Goal: Use online tool/utility: Use online tool/utility

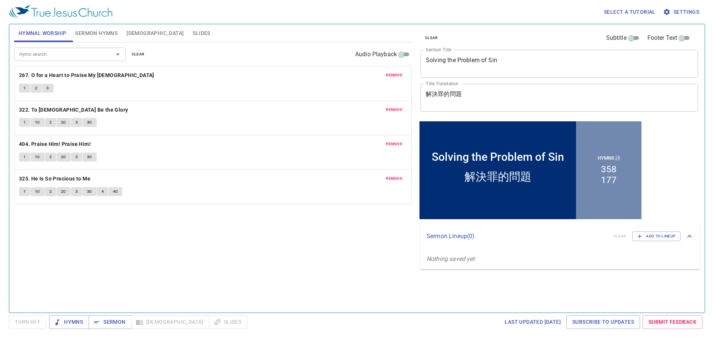
click at [393, 78] on span "remove" at bounding box center [394, 75] width 16 height 7
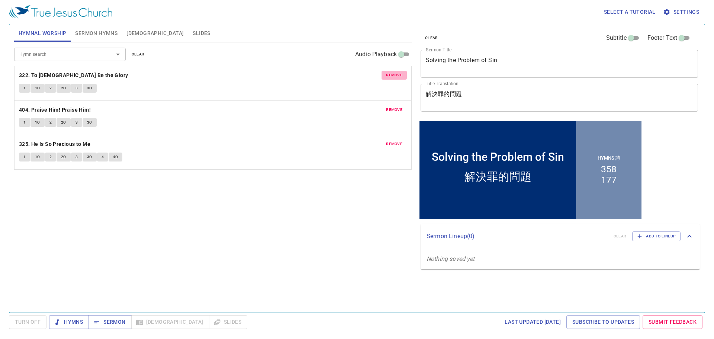
click at [393, 78] on span "remove" at bounding box center [394, 75] width 16 height 7
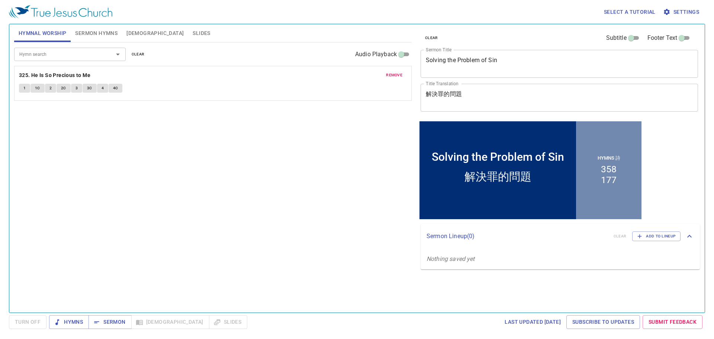
click at [393, 78] on span "remove" at bounding box center [394, 75] width 16 height 7
click at [499, 92] on textarea "解決罪的問題" at bounding box center [559, 97] width 267 height 14
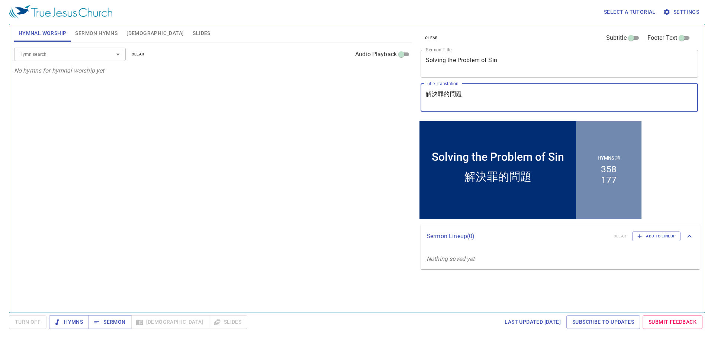
click at [499, 92] on textarea "解決罪的問題" at bounding box center [559, 97] width 267 height 14
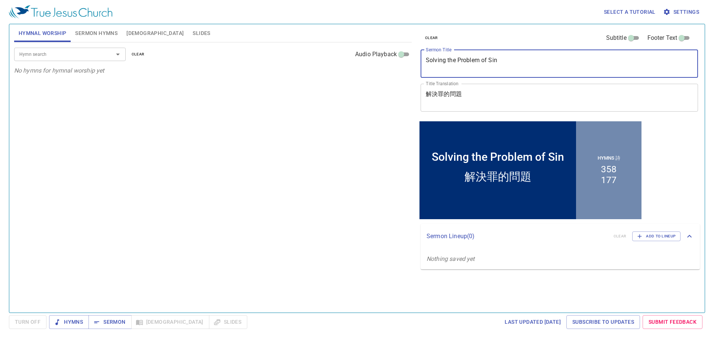
click at [518, 62] on textarea "Solving the Problem of Sin" at bounding box center [559, 64] width 267 height 14
paste textarea "pread Your Garment Over Me"
type textarea "Spread Your Garment Over Me"
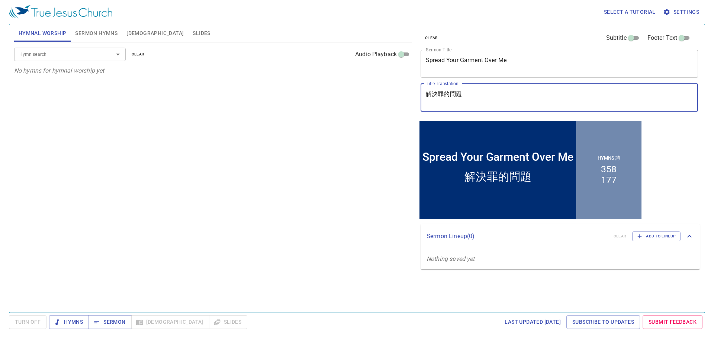
click at [469, 100] on textarea "解決罪的問題" at bounding box center [559, 97] width 267 height 14
paste textarea "用你的衣襟遮蔽我"
type textarea "用你的衣襟遮蔽我"
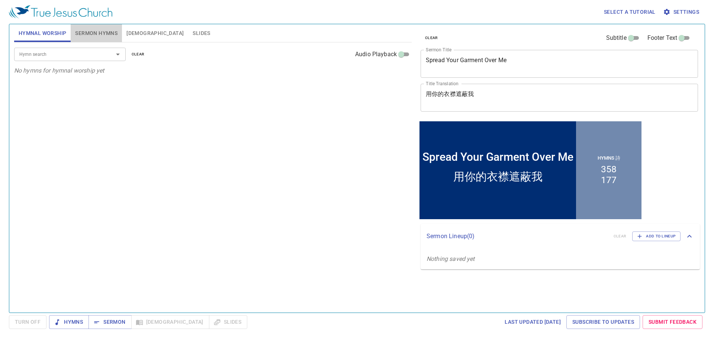
click at [112, 36] on span "Sermon Hymns" at bounding box center [96, 33] width 42 height 9
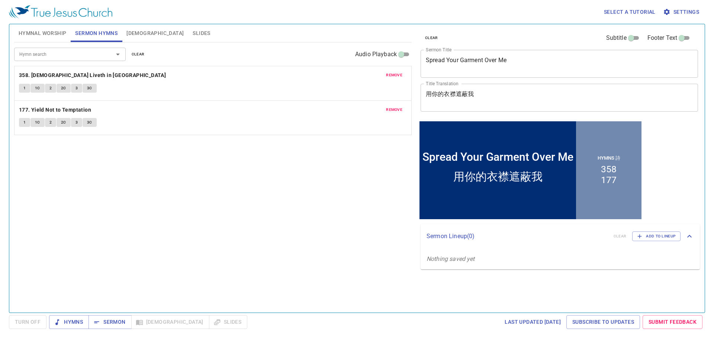
click at [402, 77] on span "remove" at bounding box center [394, 75] width 16 height 7
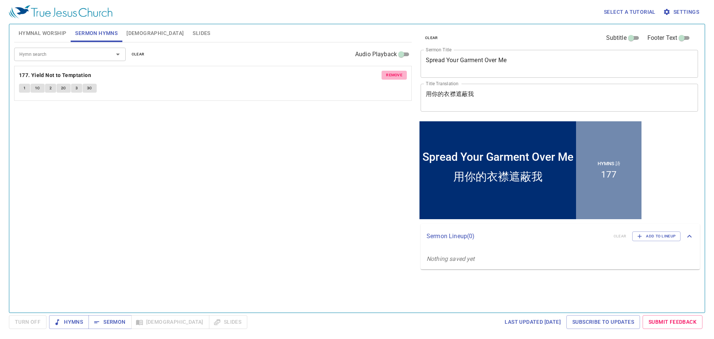
click at [402, 77] on span "remove" at bounding box center [394, 75] width 16 height 7
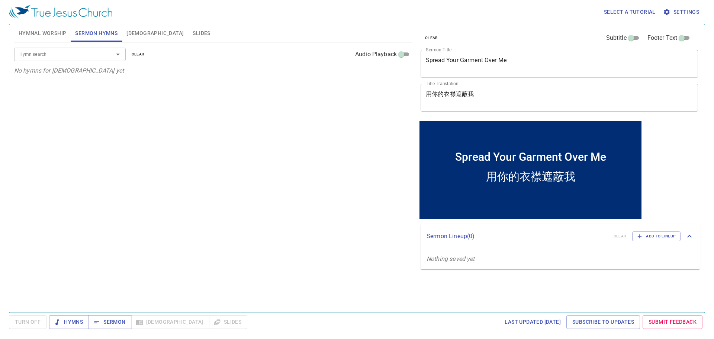
click at [83, 59] on div "Hymn search" at bounding box center [70, 54] width 112 height 13
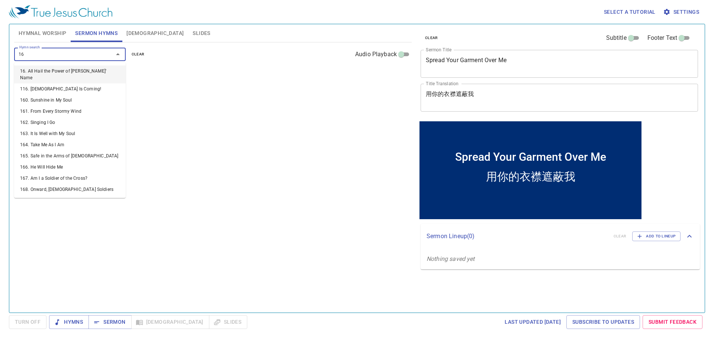
type input "166"
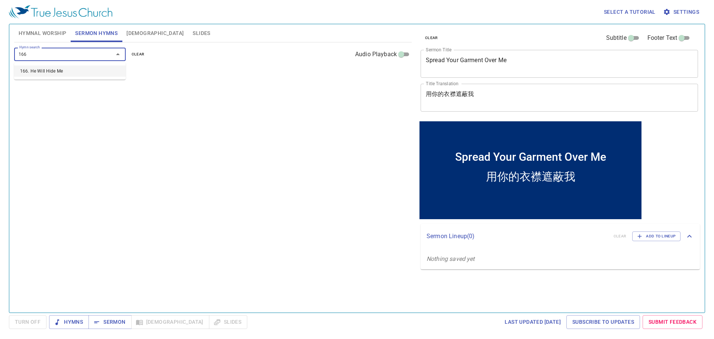
click at [95, 68] on li "166. He Will Hide Me" at bounding box center [70, 70] width 112 height 11
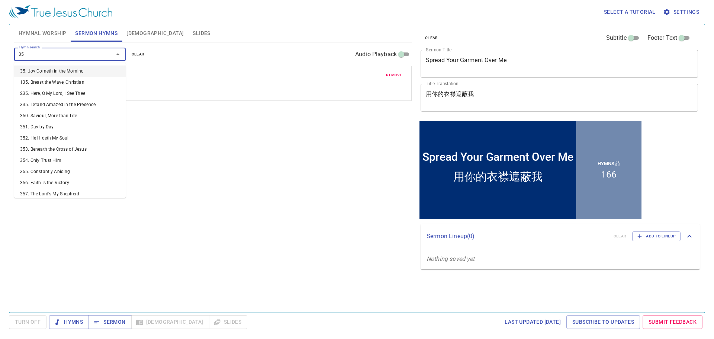
type input "352"
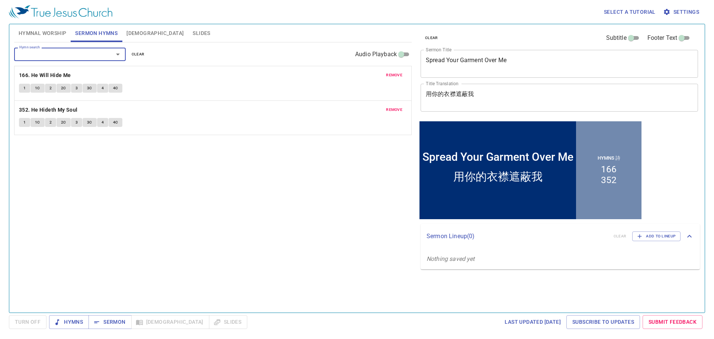
click at [42, 31] on span "Hymnal Worship" at bounding box center [43, 33] width 48 height 9
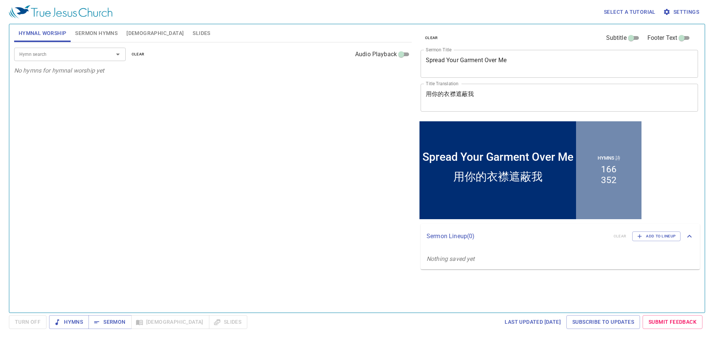
click at [67, 51] on input "Hymn search" at bounding box center [58, 54] width 85 height 9
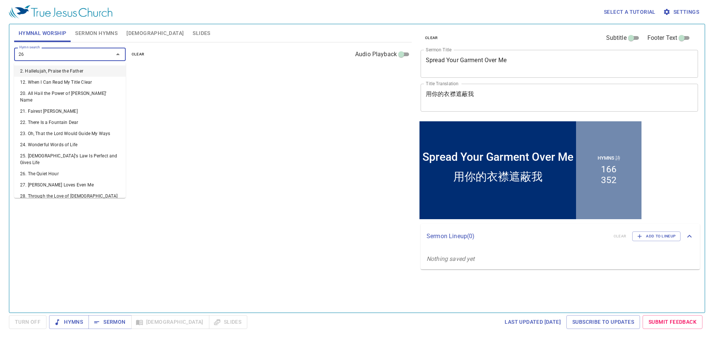
type input "263"
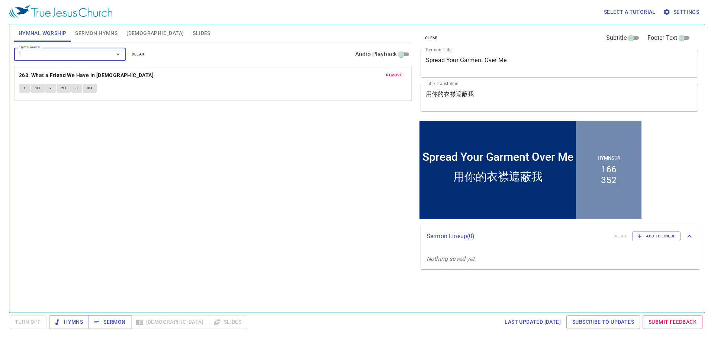
type input "13"
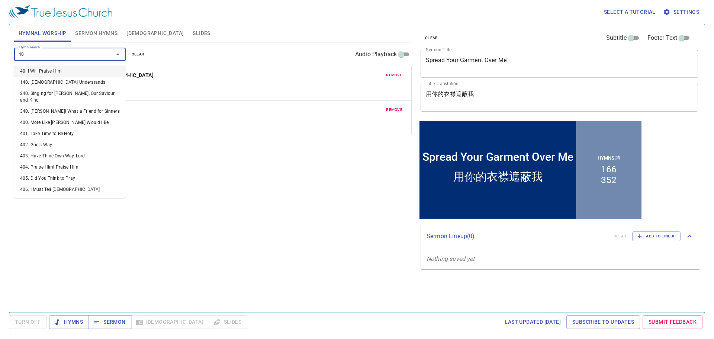
type input "406"
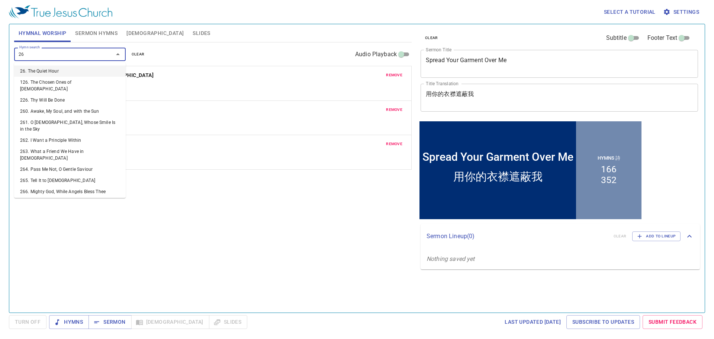
type input "265"
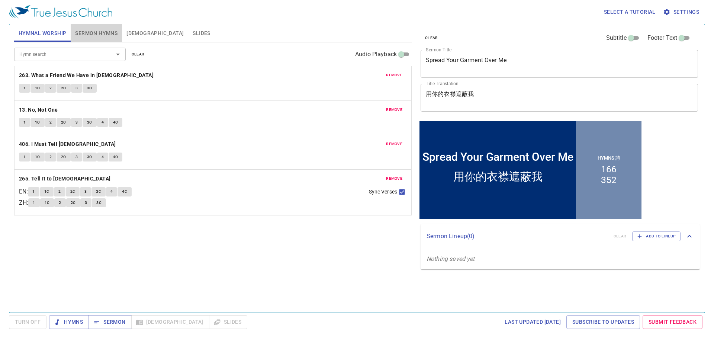
click at [94, 27] on button "Sermon Hymns" at bounding box center [96, 33] width 51 height 18
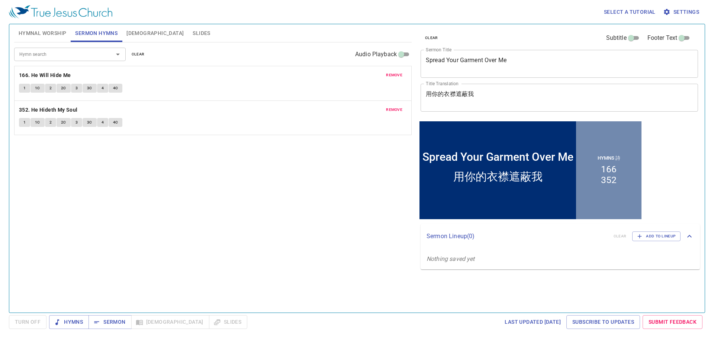
click at [193, 30] on span "Slides" at bounding box center [201, 33] width 17 height 9
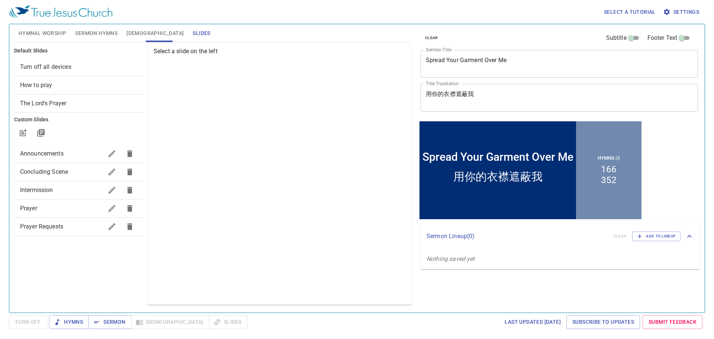
click at [60, 208] on span "Prayer" at bounding box center [61, 208] width 83 height 9
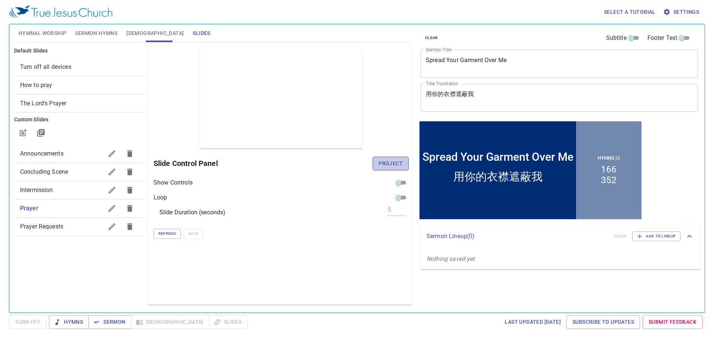
click at [383, 166] on span "Project" at bounding box center [391, 163] width 24 height 9
click at [64, 191] on span "Intermission" at bounding box center [61, 190] width 83 height 9
click at [64, 202] on div "Prayer" at bounding box center [79, 208] width 131 height 18
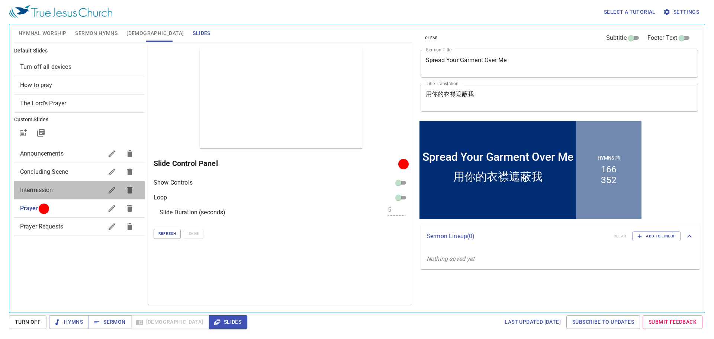
click at [77, 189] on span "Intermission" at bounding box center [61, 190] width 83 height 9
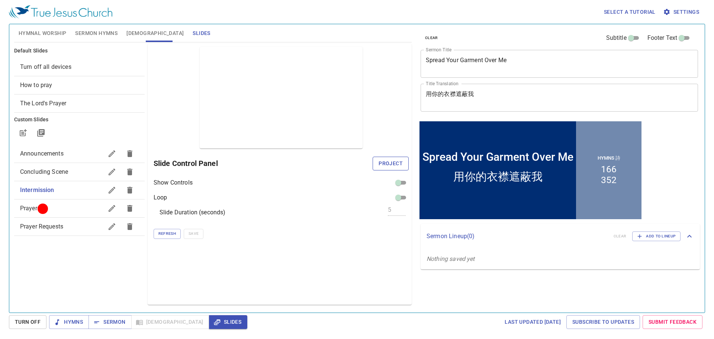
click at [403, 162] on span "Project" at bounding box center [391, 163] width 24 height 9
click at [75, 172] on span "Concluding Scene" at bounding box center [61, 171] width 83 height 9
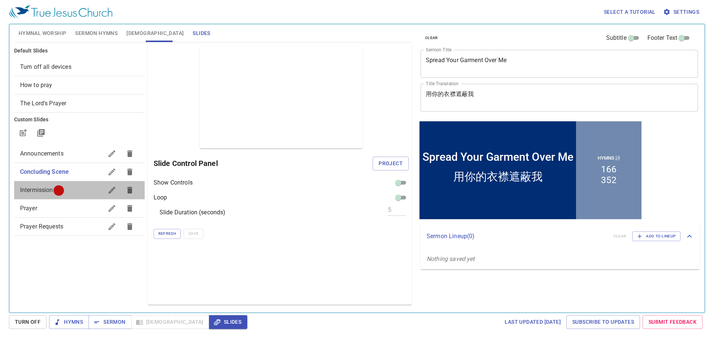
click at [77, 186] on span "Intermission" at bounding box center [61, 190] width 83 height 9
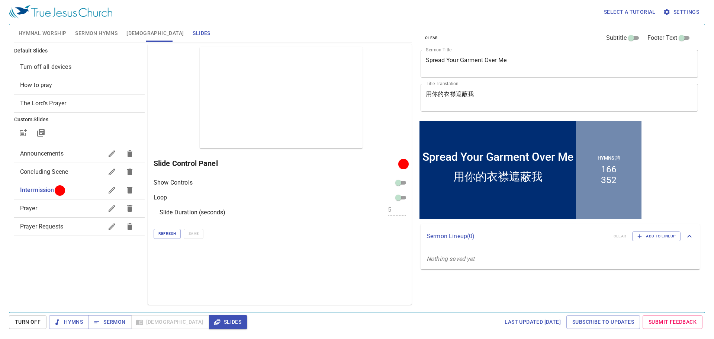
click at [402, 163] on div at bounding box center [403, 163] width 5 height 5
click at [126, 317] on button "Sermon" at bounding box center [110, 322] width 43 height 14
click at [215, 318] on span "Slides" at bounding box center [228, 321] width 26 height 9
click at [112, 324] on span "Sermon" at bounding box center [109, 321] width 31 height 9
drag, startPoint x: 83, startPoint y: 313, endPoint x: 82, endPoint y: 318, distance: 5.3
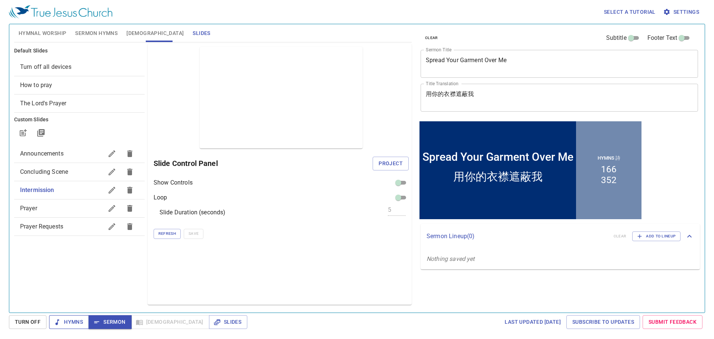
drag, startPoint x: 82, startPoint y: 318, endPoint x: 74, endPoint y: 320, distance: 7.5
click at [74, 320] on span "Hymns" at bounding box center [69, 321] width 28 height 9
click at [128, 37] on span "[DEMOGRAPHIC_DATA]" at bounding box center [154, 33] width 57 height 9
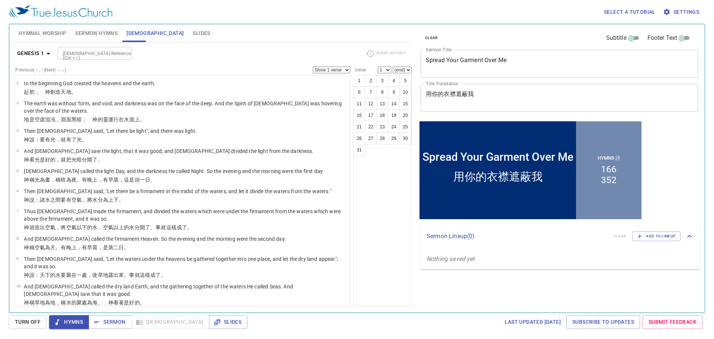
click at [98, 35] on span "Sermon Hymns" at bounding box center [96, 33] width 42 height 9
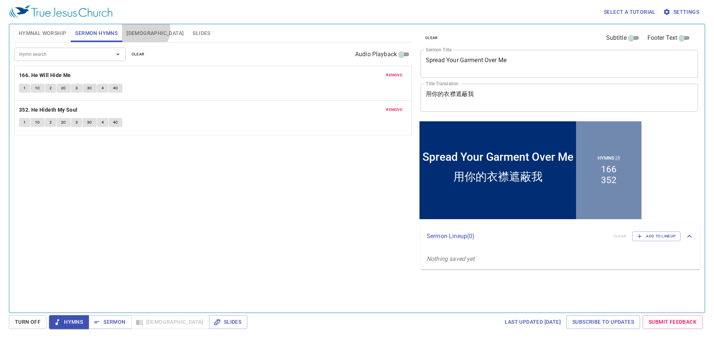
click at [145, 30] on button "[DEMOGRAPHIC_DATA]" at bounding box center [155, 33] width 66 height 18
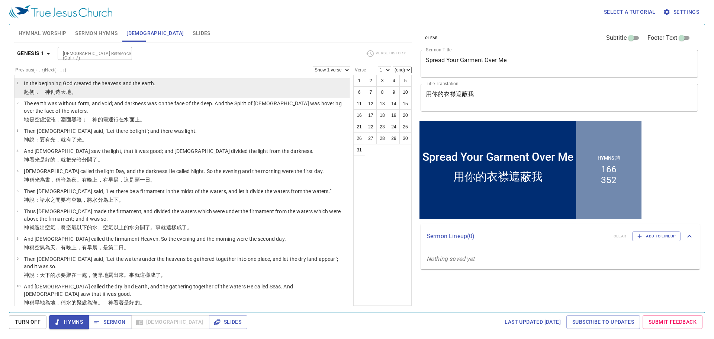
click at [128, 91] on p "﻿起初 ，　神 創造 天 地 。" at bounding box center [90, 91] width 132 height 7
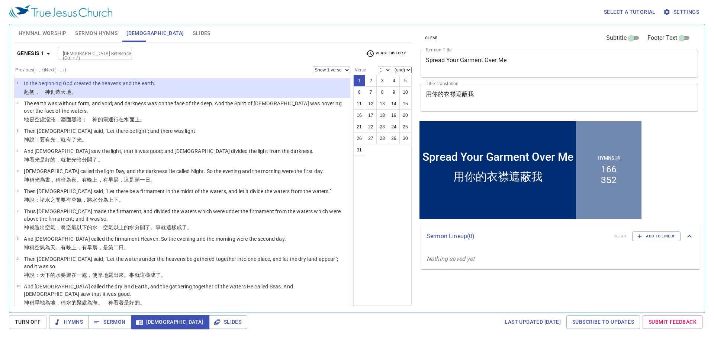
click at [193, 35] on span "Slides" at bounding box center [201, 33] width 17 height 9
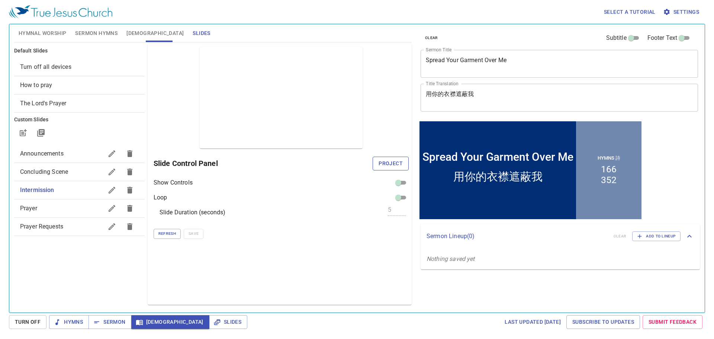
click at [387, 166] on span "Project" at bounding box center [391, 163] width 24 height 9
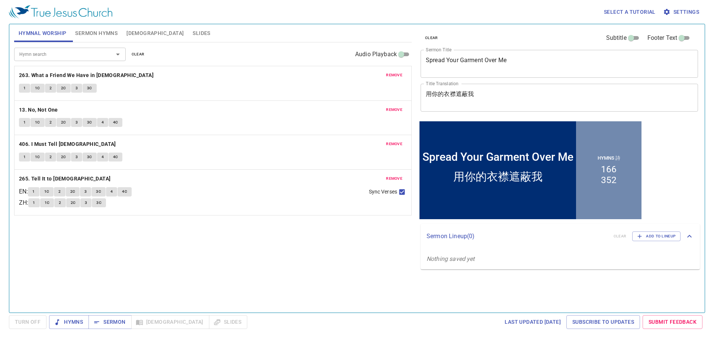
click at [193, 36] on span "Slides" at bounding box center [201, 33] width 17 height 9
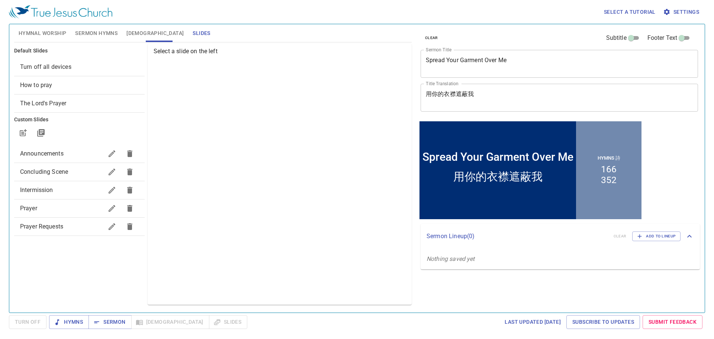
click at [68, 189] on span "Intermission" at bounding box center [61, 190] width 83 height 9
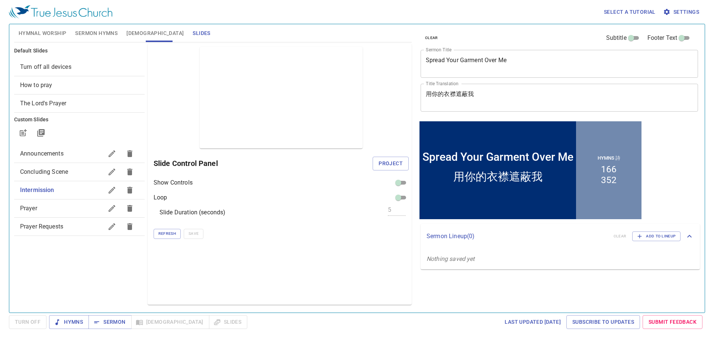
click at [65, 203] on div "Prayer" at bounding box center [79, 208] width 131 height 18
click at [392, 162] on span "Project" at bounding box center [391, 163] width 24 height 9
click at [118, 321] on span "Sermon" at bounding box center [109, 321] width 31 height 9
click at [60, 327] on button "Hymns" at bounding box center [69, 322] width 40 height 14
click at [113, 32] on span "Sermon Hymns" at bounding box center [96, 33] width 42 height 9
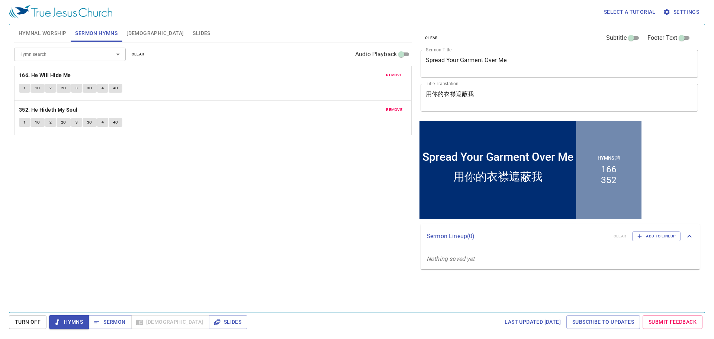
click at [53, 39] on button "Hymnal Worship" at bounding box center [42, 33] width 57 height 18
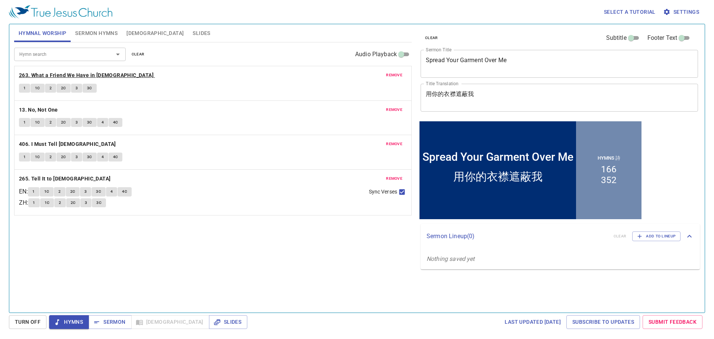
click at [36, 74] on b "263. What a Friend We Have in Jesus" at bounding box center [86, 75] width 135 height 9
click at [29, 109] on b "13. No, Not One" at bounding box center [38, 109] width 39 height 9
click at [32, 142] on b "406. I Must Tell Jesus" at bounding box center [67, 144] width 97 height 9
click at [67, 74] on b "263. What a Friend We Have in Jesus" at bounding box center [86, 75] width 135 height 9
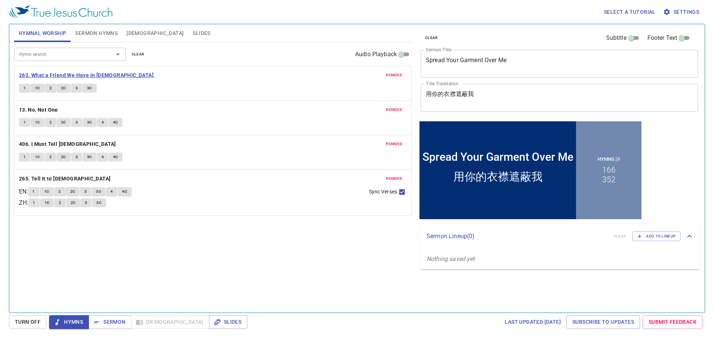
click at [67, 74] on b "263. What a Friend We Have in Jesus" at bounding box center [86, 75] width 135 height 9
click at [168, 90] on div "1 1C 2 2C 3 3C" at bounding box center [213, 89] width 388 height 11
click at [77, 321] on span "Hymns" at bounding box center [69, 321] width 28 height 9
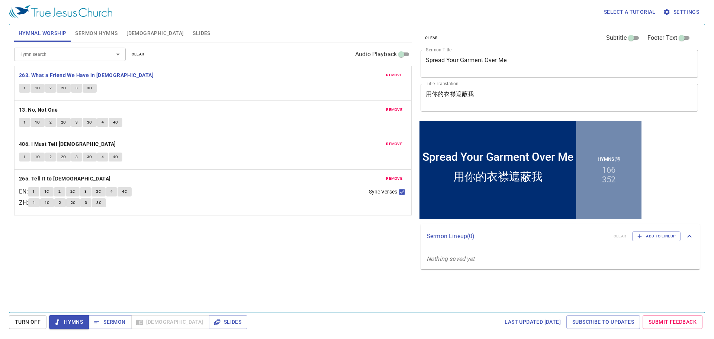
click at [77, 321] on span "Hymns" at bounding box center [69, 321] width 28 height 9
click at [90, 318] on button "Sermon" at bounding box center [110, 322] width 43 height 14
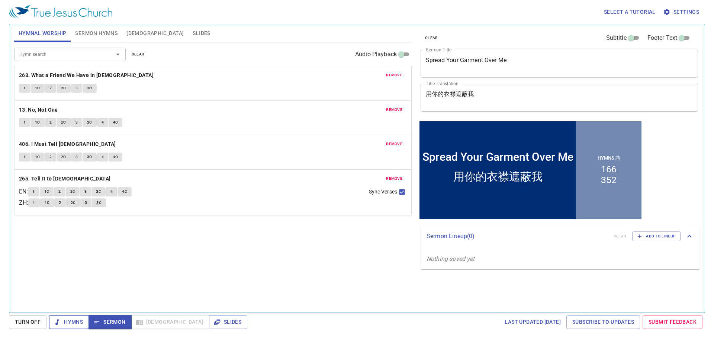
click at [75, 320] on span "Hymns" at bounding box center [69, 321] width 28 height 9
click at [65, 73] on b "263. What a Friend We Have in Jesus" at bounding box center [86, 75] width 135 height 9
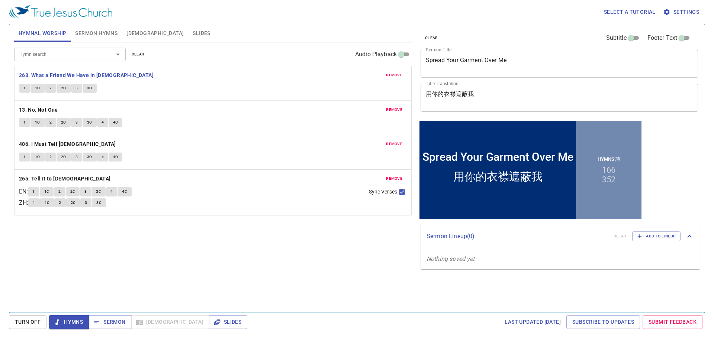
click at [25, 88] on span "1" at bounding box center [24, 88] width 2 height 7
drag, startPoint x: 85, startPoint y: 303, endPoint x: 81, endPoint y: 314, distance: 11.3
drag, startPoint x: 81, startPoint y: 314, endPoint x: 55, endPoint y: 295, distance: 31.9
click at [55, 295] on div "Hymn search Hymn search clear Audio Playback remove 263. What a Friend We Have …" at bounding box center [213, 174] width 398 height 264
click at [62, 321] on span "Hymns" at bounding box center [69, 321] width 28 height 9
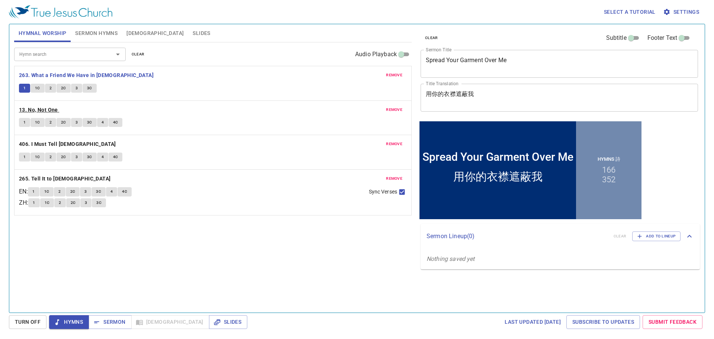
click at [48, 109] on b "13. No, Not One" at bounding box center [38, 109] width 39 height 9
click at [84, 72] on b "263. What a Friend We Have in Jesus" at bounding box center [86, 75] width 135 height 9
click at [55, 109] on b "13. No, Not One" at bounding box center [38, 109] width 39 height 9
click at [76, 77] on b "263. What a Friend We Have in Jesus" at bounding box center [86, 75] width 135 height 9
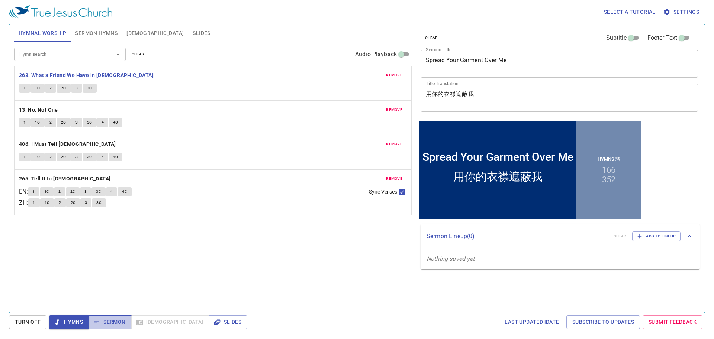
click at [110, 320] on span "Sermon" at bounding box center [109, 321] width 31 height 9
click at [103, 32] on span "Sermon Hymns" at bounding box center [96, 33] width 42 height 9
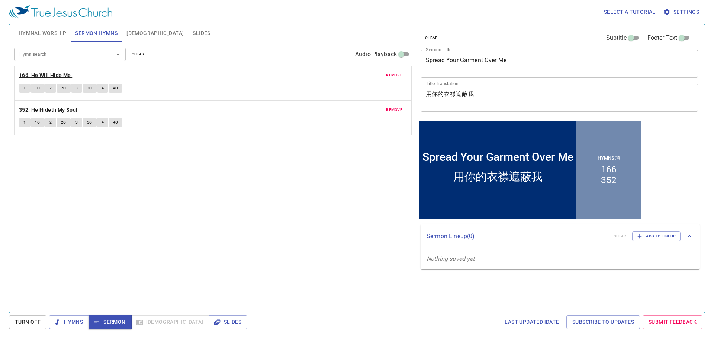
click at [55, 76] on b "166. He Will Hide Me" at bounding box center [45, 75] width 52 height 9
click at [113, 324] on span "Sermon" at bounding box center [109, 321] width 31 height 9
click at [57, 316] on button "Hymns" at bounding box center [69, 322] width 40 height 14
click at [54, 35] on span "Hymnal Worship" at bounding box center [43, 33] width 48 height 9
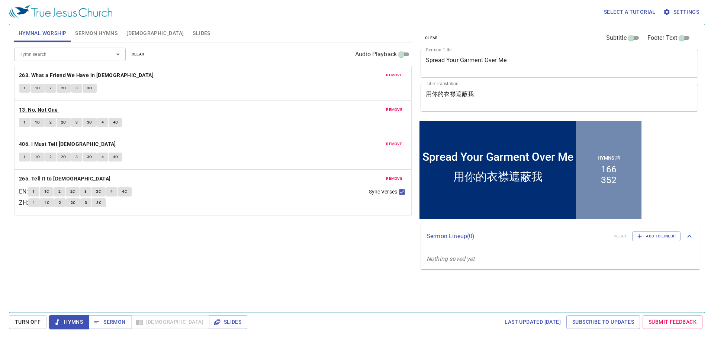
click at [37, 114] on b "13. No, Not One" at bounding box center [38, 109] width 39 height 9
click at [81, 324] on span "Hymns" at bounding box center [69, 321] width 28 height 9
click at [80, 324] on span "Hymns" at bounding box center [69, 321] width 28 height 9
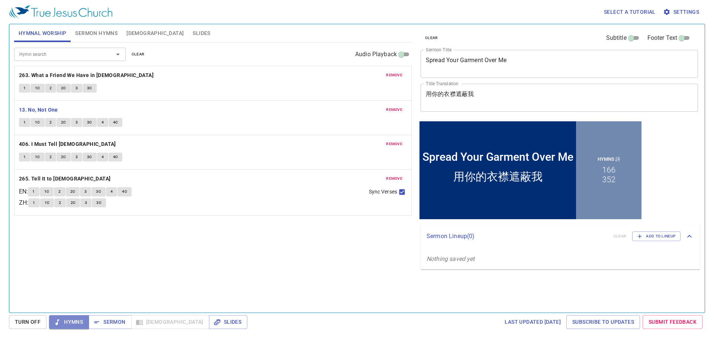
click at [80, 324] on span "Hymns" at bounding box center [69, 321] width 28 height 9
click at [179, 314] on div "Select a tutorial Settings Hymnal Worship Sermon Hymns Bible Slides Hymn search…" at bounding box center [357, 169] width 714 height 339
click at [215, 323] on span "Slides" at bounding box center [228, 321] width 26 height 9
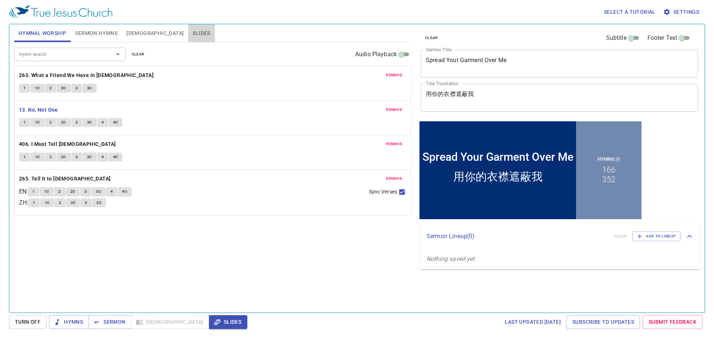
click at [188, 28] on button "Slides" at bounding box center [201, 33] width 26 height 18
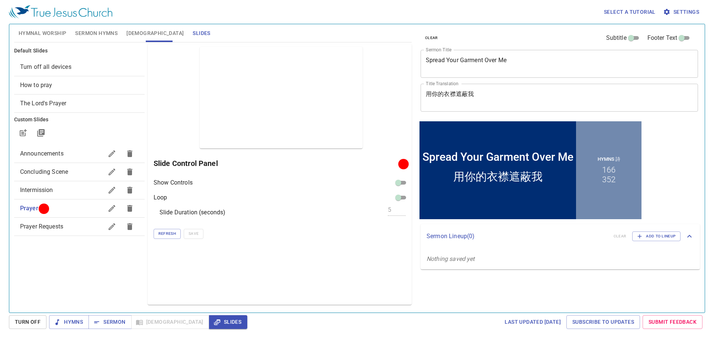
click at [71, 216] on div "Prayer" at bounding box center [79, 208] width 131 height 18
click at [83, 189] on span "Intermission" at bounding box center [61, 190] width 83 height 9
click at [377, 163] on button "Project" at bounding box center [391, 164] width 36 height 14
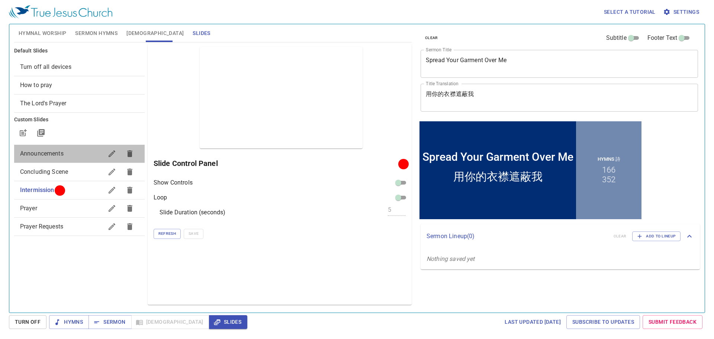
click at [64, 155] on span "Announcements" at bounding box center [61, 153] width 83 height 9
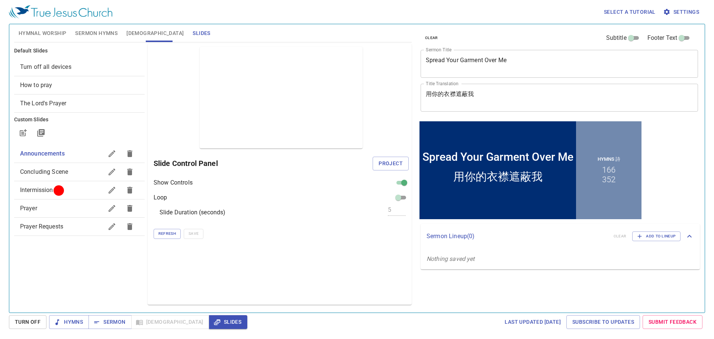
click at [73, 165] on div "Concluding Scene" at bounding box center [79, 172] width 131 height 18
click at [65, 195] on div "Intermission" at bounding box center [79, 190] width 131 height 18
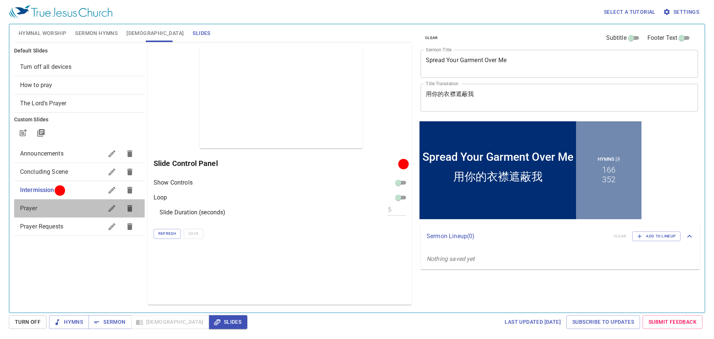
click at [63, 205] on span "Prayer" at bounding box center [61, 208] width 83 height 9
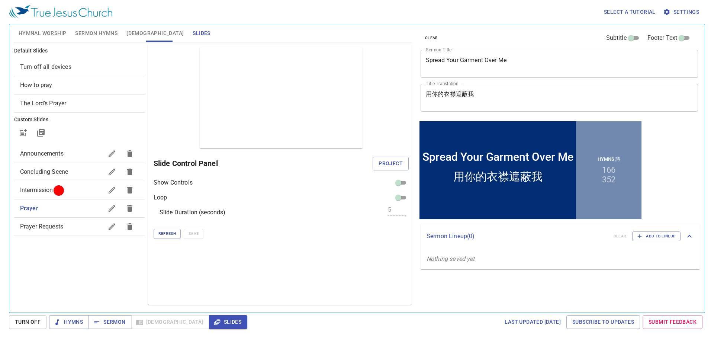
click at [84, 165] on div "Concluding Scene" at bounding box center [79, 172] width 131 height 18
click at [64, 213] on div "Prayer" at bounding box center [79, 208] width 131 height 18
click at [404, 160] on button "Project" at bounding box center [391, 164] width 36 height 14
click at [58, 190] on span "Intermission" at bounding box center [61, 190] width 83 height 9
click at [389, 161] on span "Project" at bounding box center [391, 163] width 24 height 9
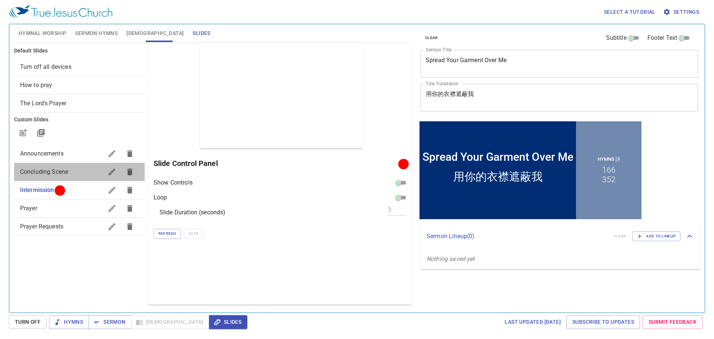
click at [54, 176] on div "Concluding Scene" at bounding box center [79, 172] width 131 height 18
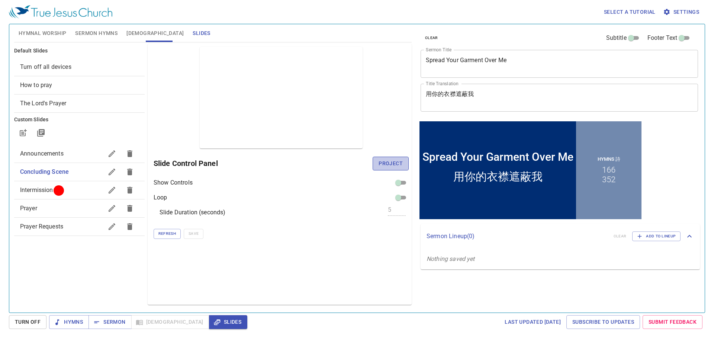
click at [387, 159] on span "Project" at bounding box center [391, 163] width 24 height 9
click at [65, 154] on span "Announcements" at bounding box center [61, 153] width 83 height 9
click at [383, 164] on span "Project" at bounding box center [391, 163] width 24 height 9
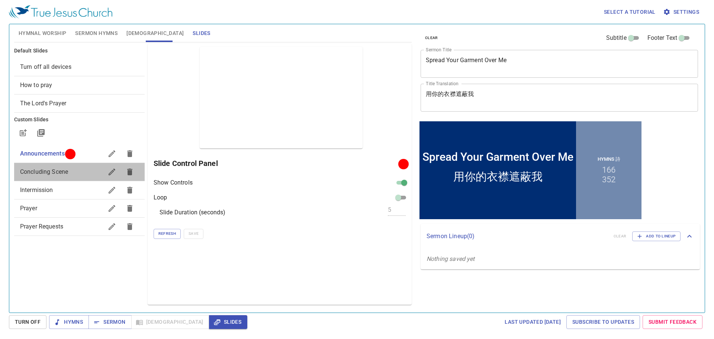
click at [50, 175] on span "Concluding Scene" at bounding box center [44, 171] width 48 height 7
checkbox input "false"
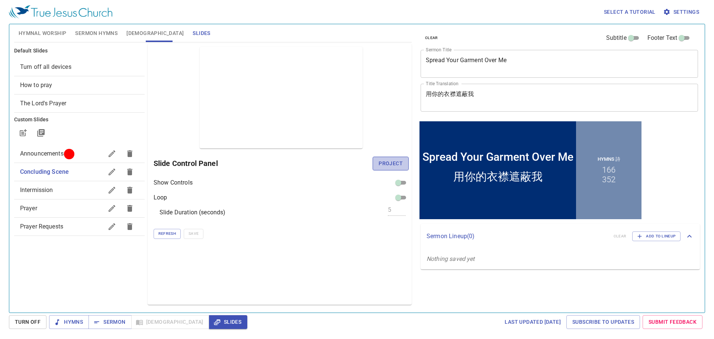
click at [391, 166] on span "Project" at bounding box center [391, 163] width 24 height 9
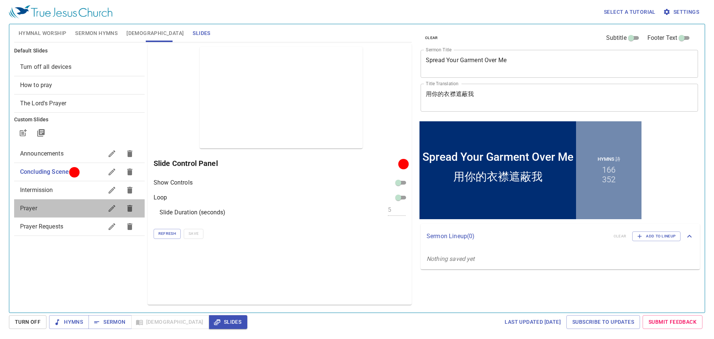
click at [40, 215] on div "Prayer" at bounding box center [79, 208] width 131 height 18
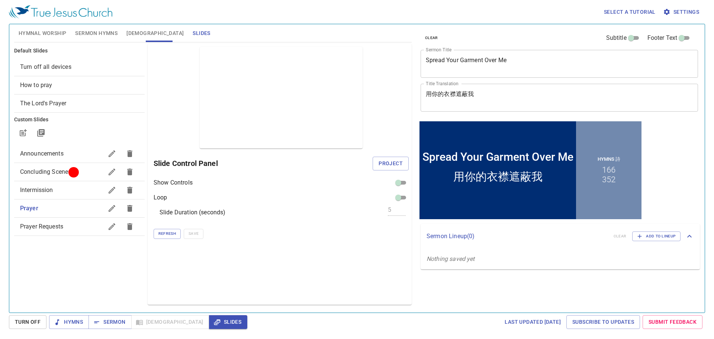
click at [384, 156] on div "Slide Control Panel Project" at bounding box center [281, 163] width 255 height 18
click at [384, 157] on button "Project" at bounding box center [391, 164] width 36 height 14
click at [46, 39] on button "Hymnal Worship" at bounding box center [42, 33] width 57 height 18
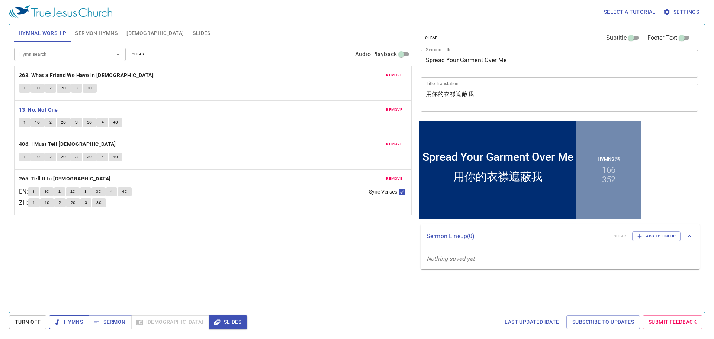
click at [62, 320] on span "Hymns" at bounding box center [69, 321] width 28 height 9
click at [214, 319] on icon "button" at bounding box center [217, 321] width 7 height 7
click at [86, 318] on button "Hymns" at bounding box center [69, 322] width 40 height 14
click at [101, 316] on button "Sermon" at bounding box center [110, 322] width 43 height 14
click at [215, 320] on span "Slides" at bounding box center [228, 321] width 26 height 9
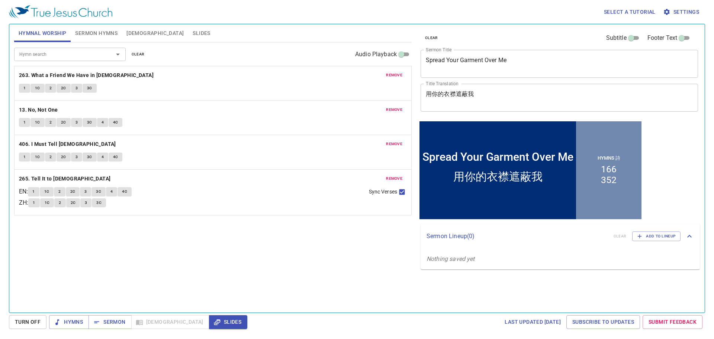
click at [193, 32] on span "Slides" at bounding box center [201, 33] width 17 height 9
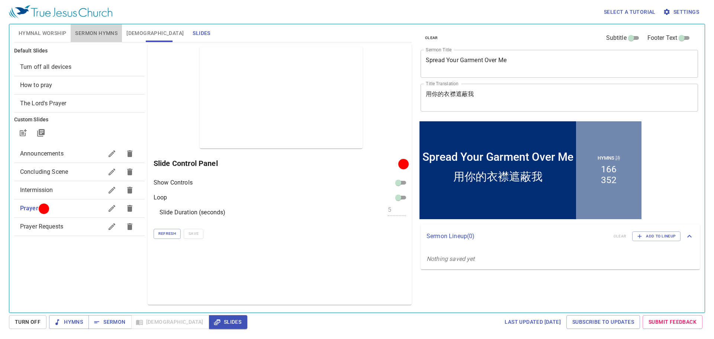
click at [86, 37] on span "Sermon Hymns" at bounding box center [96, 33] width 42 height 9
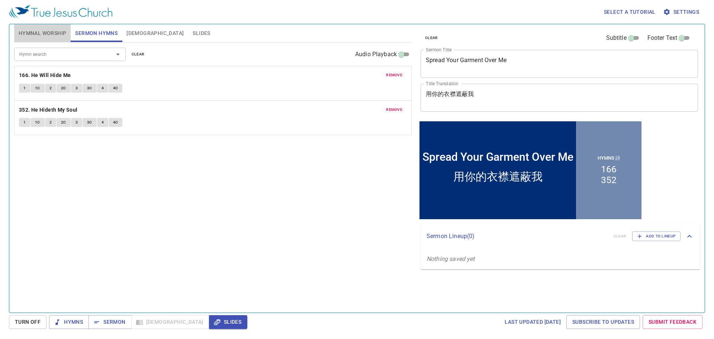
click at [48, 37] on span "Hymnal Worship" at bounding box center [43, 33] width 48 height 9
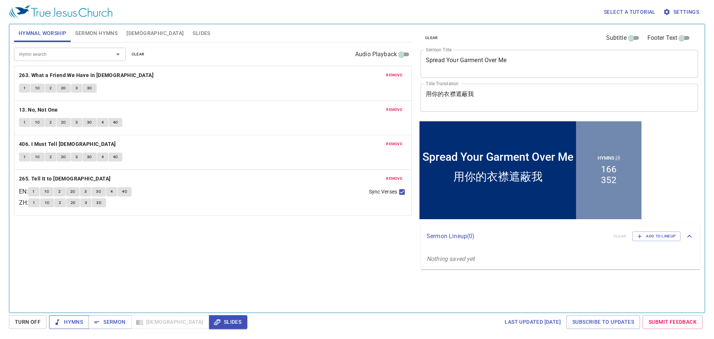
click at [70, 321] on span "Hymns" at bounding box center [69, 321] width 28 height 9
click at [58, 75] on b "263. What a Friend We Have in Jesus" at bounding box center [86, 75] width 135 height 9
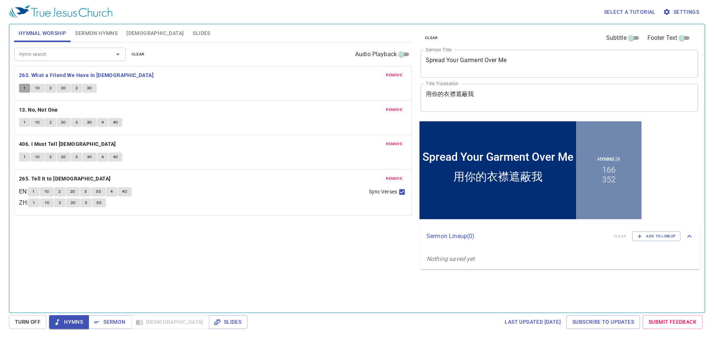
click at [20, 86] on button "1" at bounding box center [24, 88] width 11 height 9
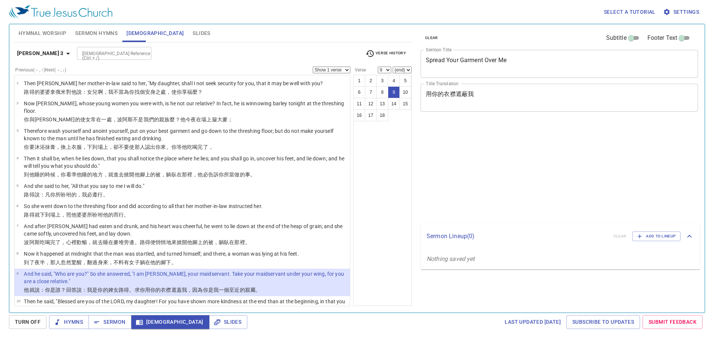
select select "9"
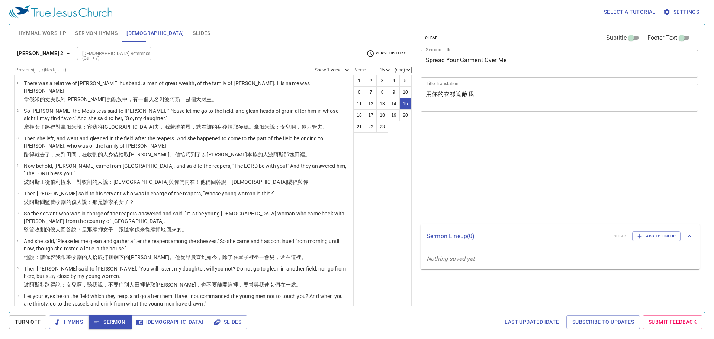
select select "15"
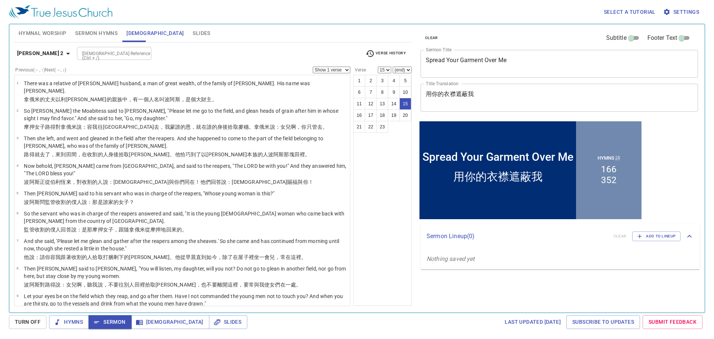
scroll to position [256, 0]
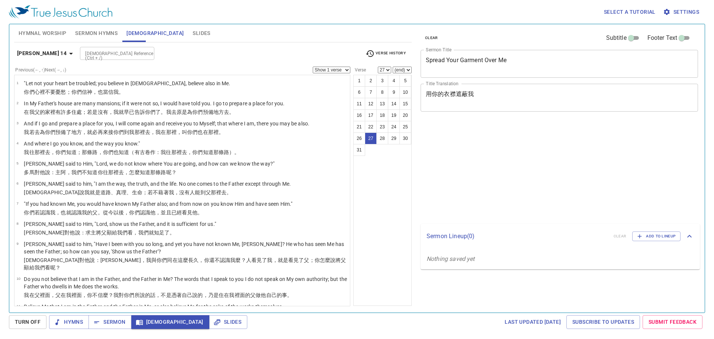
select select "27"
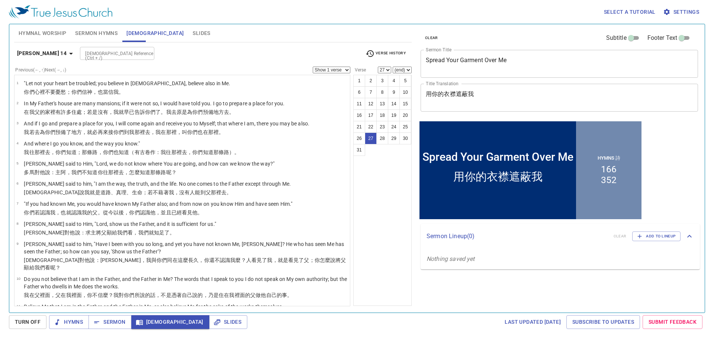
scroll to position [465, 0]
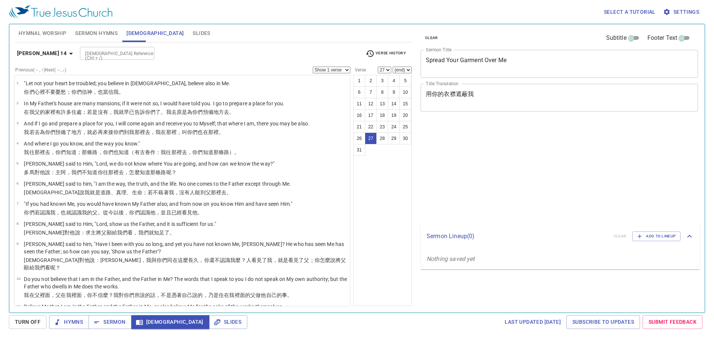
select select "27"
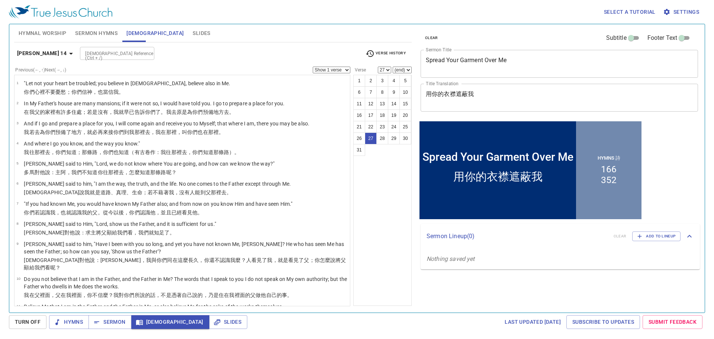
scroll to position [465, 0]
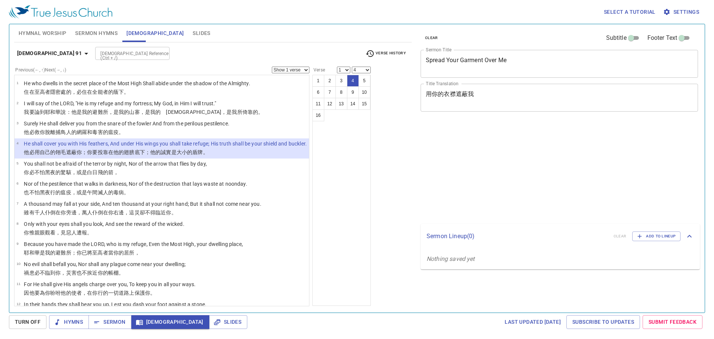
select select "4"
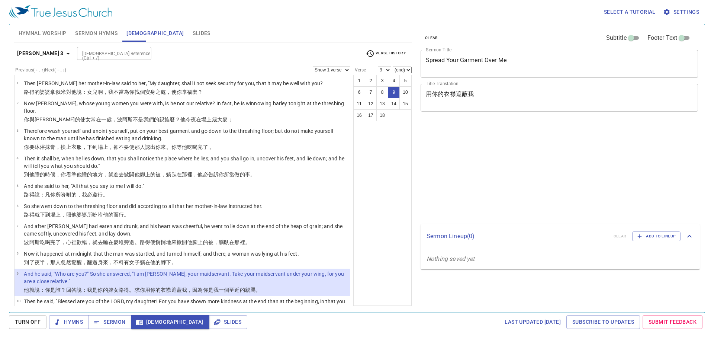
select select "9"
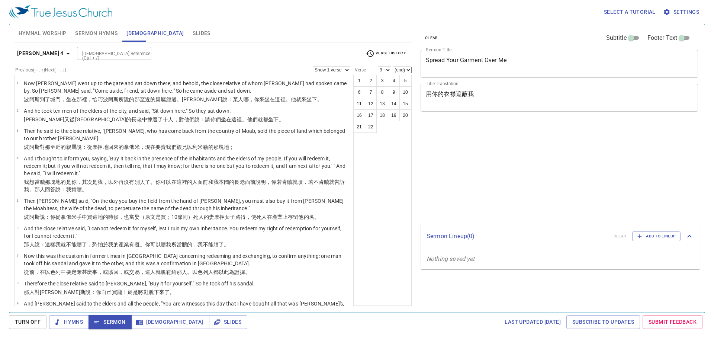
select select "9"
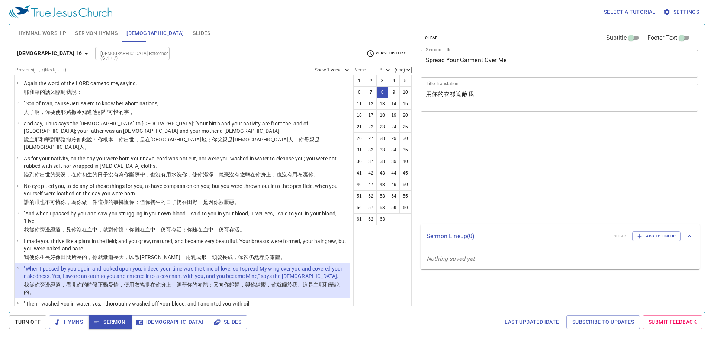
select select "8"
